Goal: Task Accomplishment & Management: Manage account settings

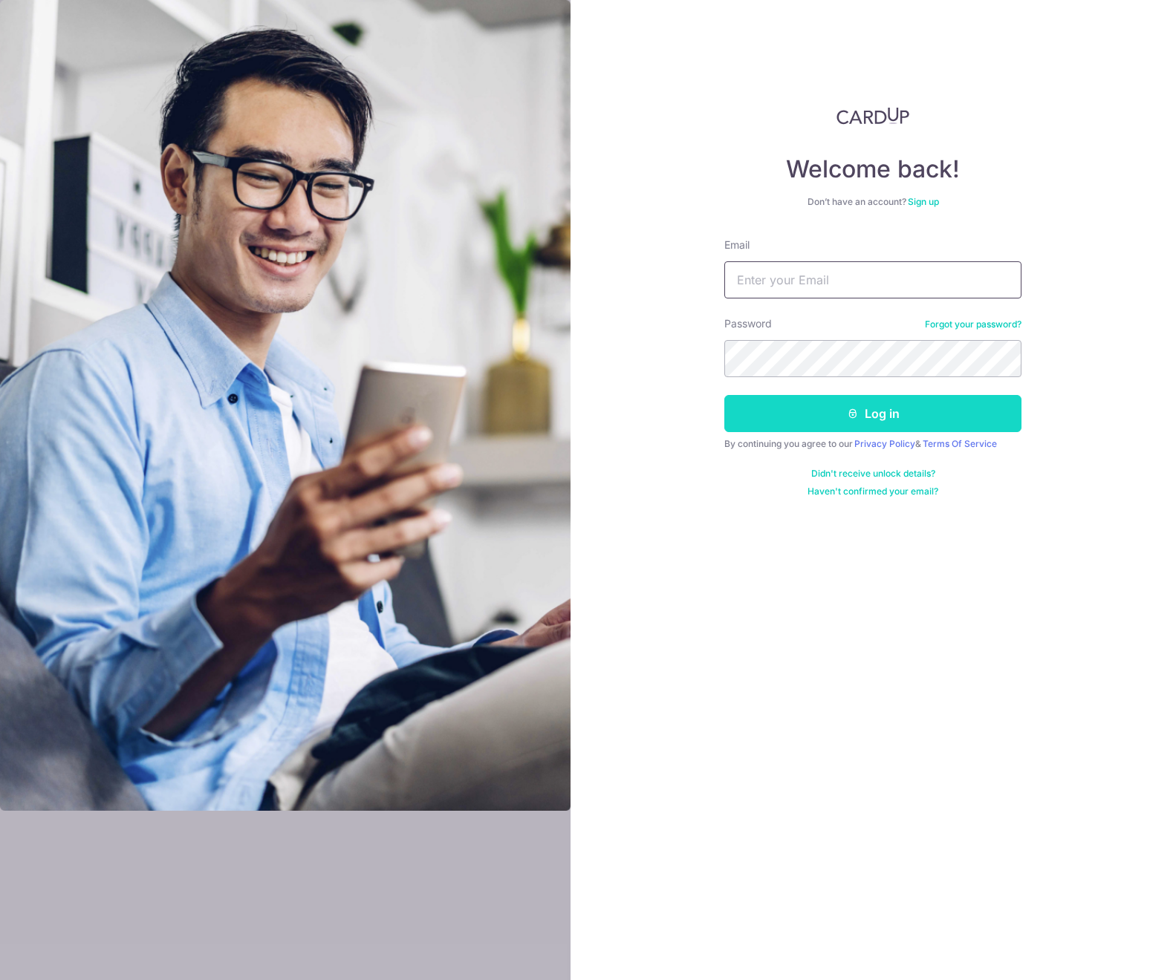
type input "[PERSON_NAME][EMAIL_ADDRESS][DOMAIN_NAME]"
click at [803, 405] on button "Log in" at bounding box center [872, 413] width 297 height 37
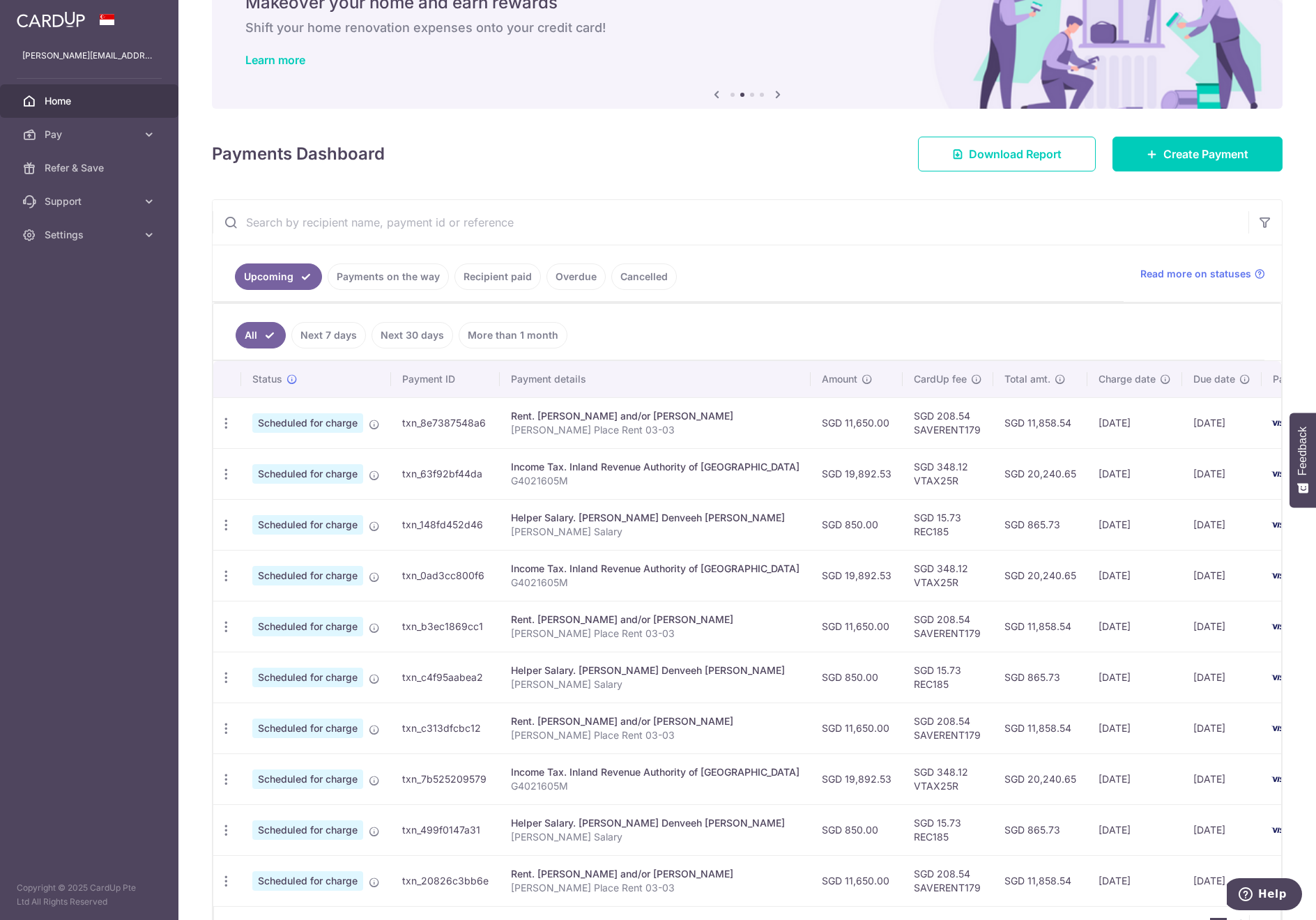
scroll to position [164, 0]
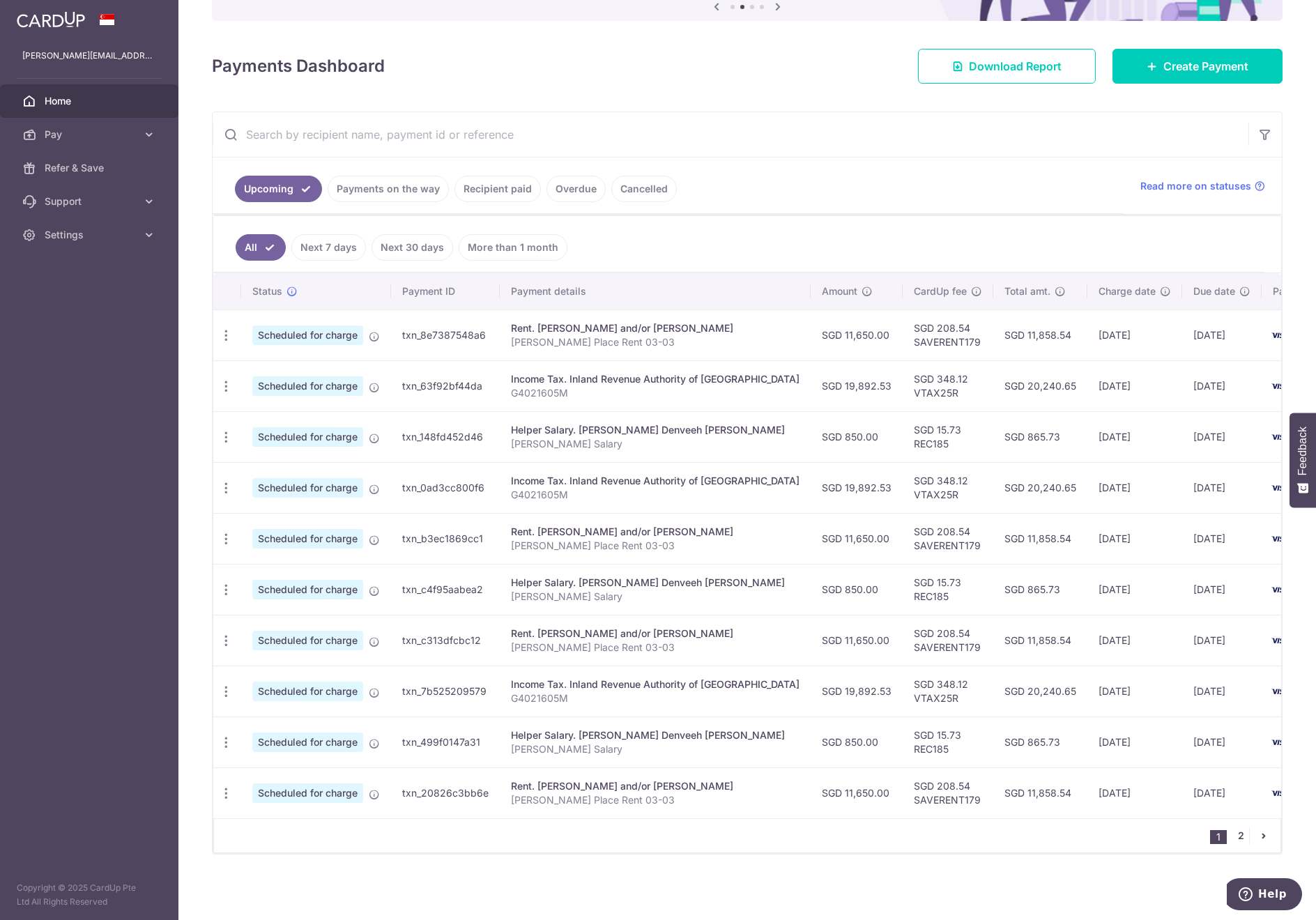
click at [1236, 836] on link "2" at bounding box center [1241, 836] width 17 height 17
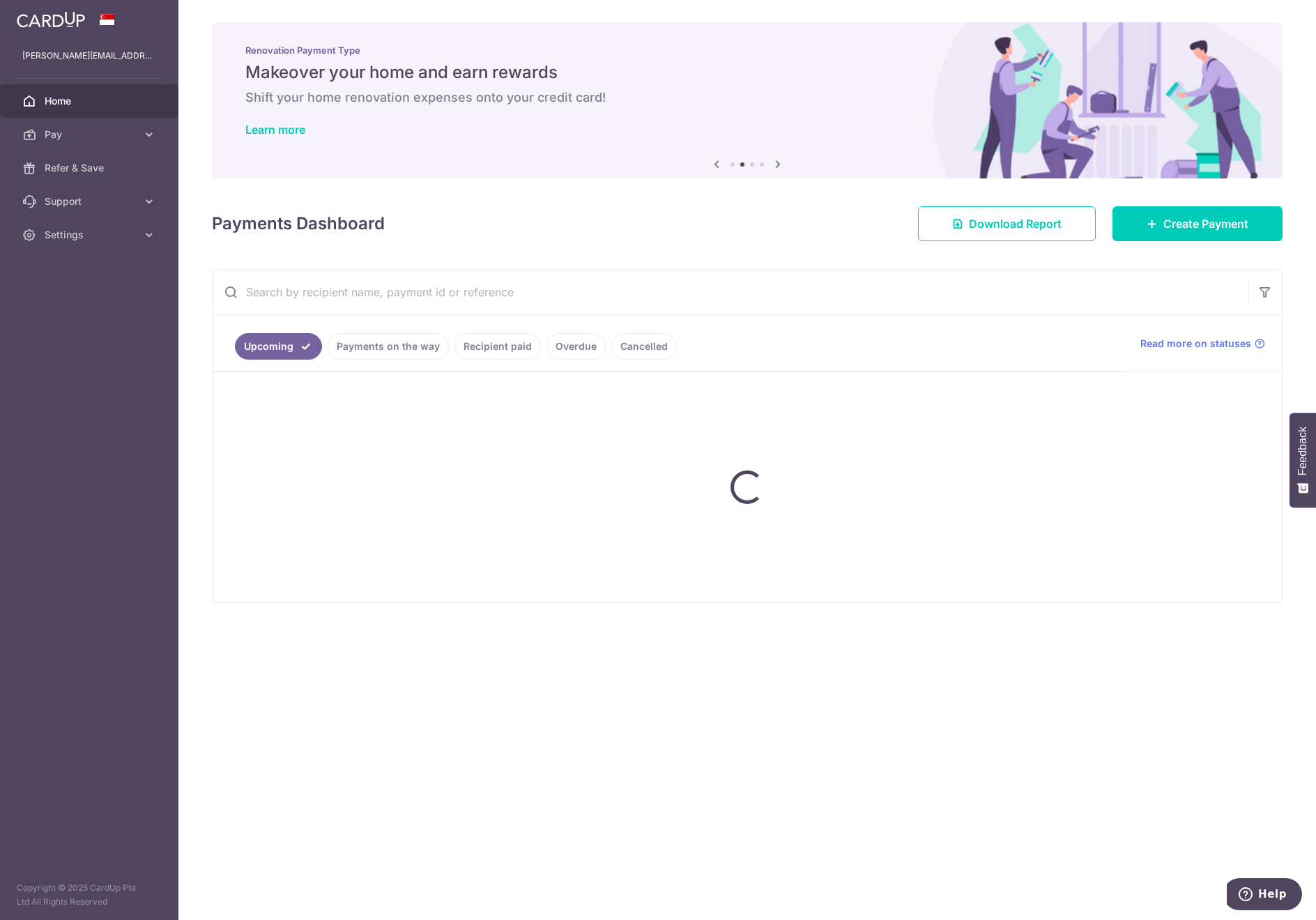
scroll to position [0, 0]
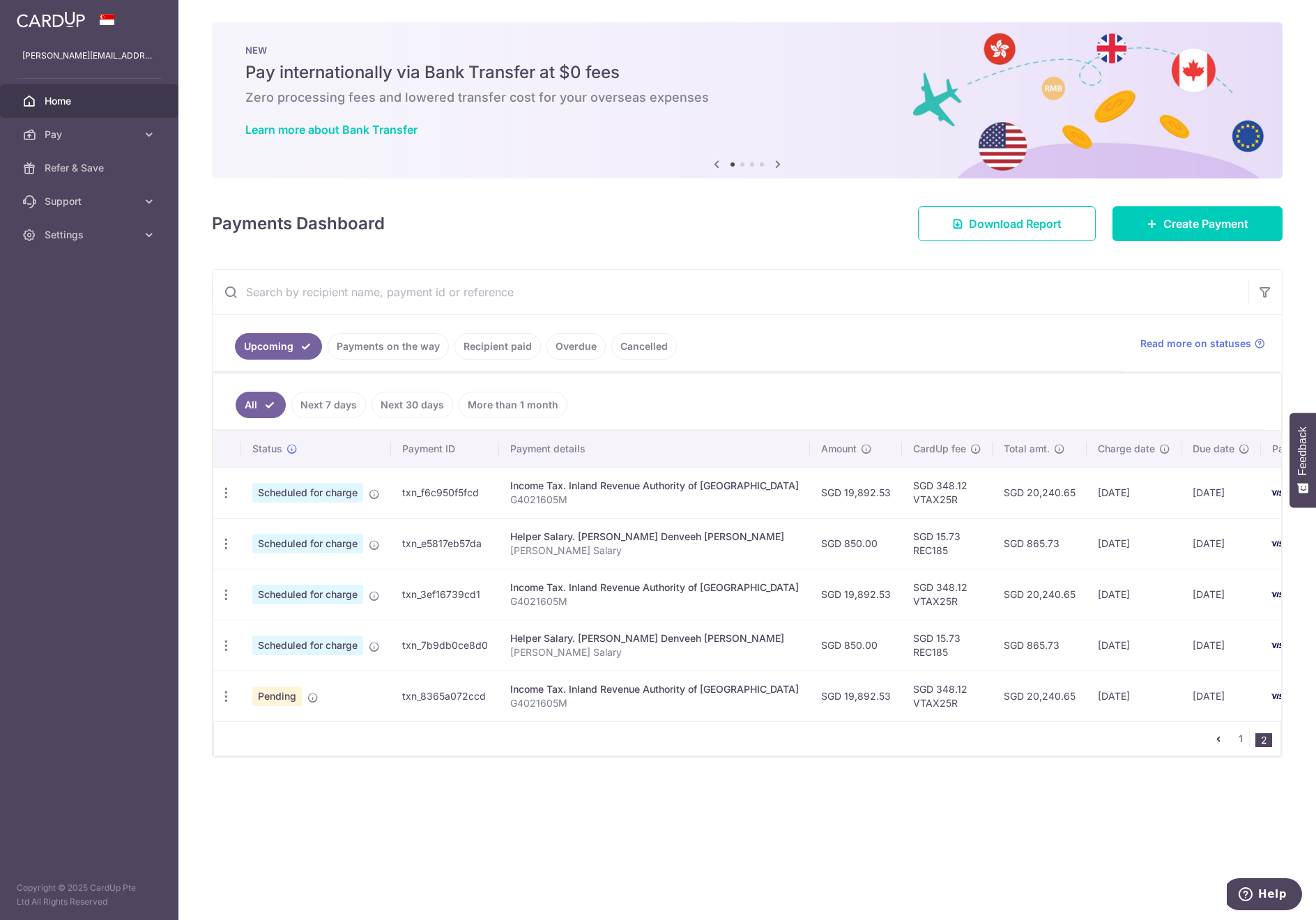
click at [801, 10] on div "× Pause Schedule Pause all future payments in this series Pause just this one p…" at bounding box center [747, 460] width 1138 height 920
